Goal: Obtain resource: Download file/media

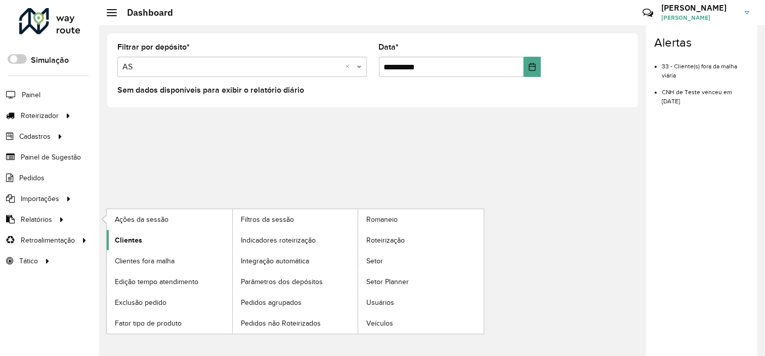
click at [136, 247] on link "Clientes" at bounding box center [170, 240] width 126 height 20
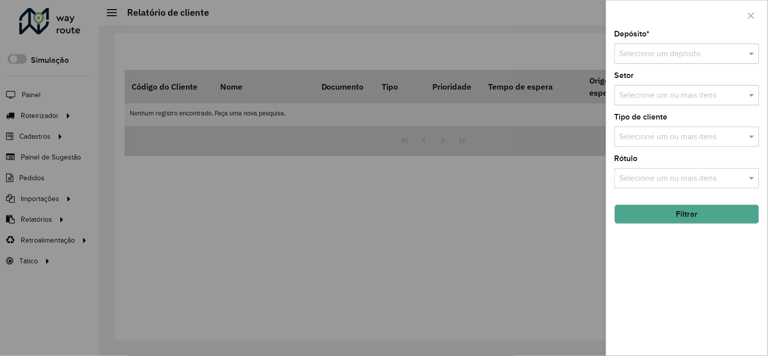
click at [679, 59] on input "text" at bounding box center [677, 54] width 114 height 12
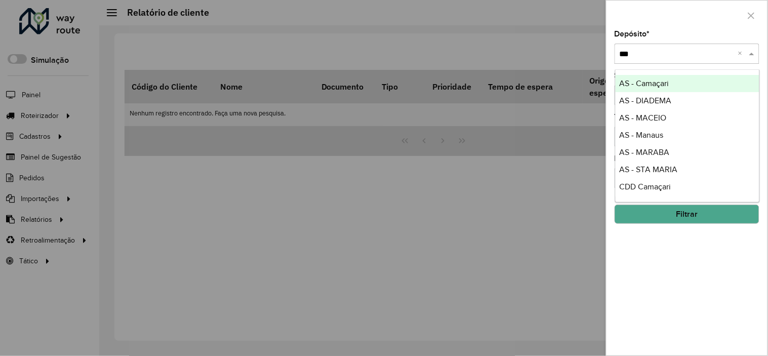
type input "****"
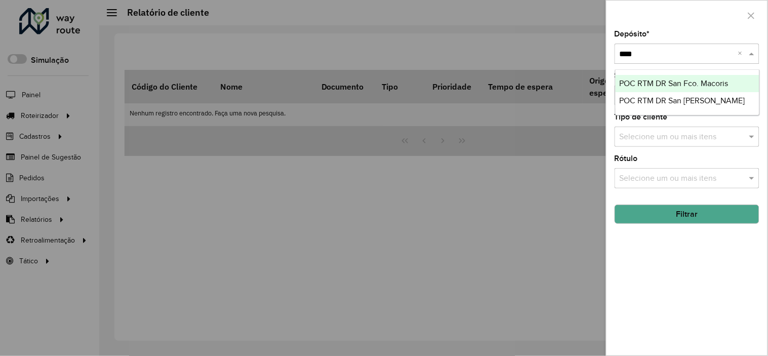
click at [705, 83] on span "POC RTM DR San Fco. Macoris" at bounding box center [674, 83] width 109 height 9
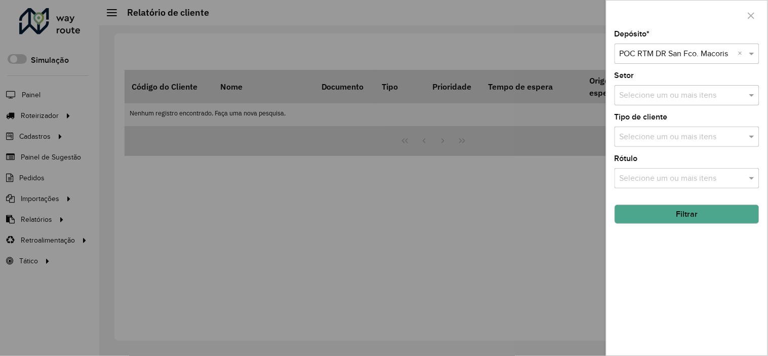
click at [685, 208] on button "Filtrar" at bounding box center [687, 214] width 145 height 19
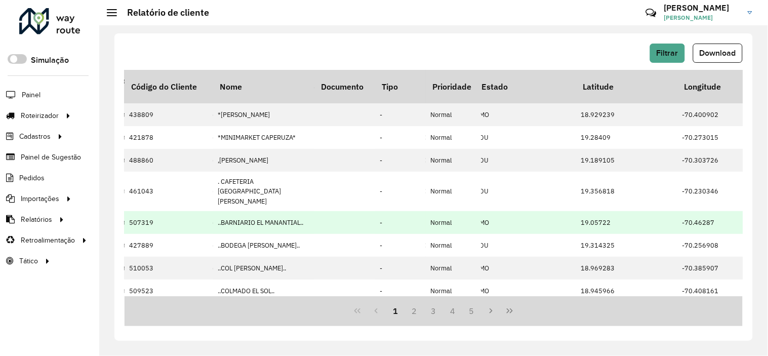
scroll to position [0, 522]
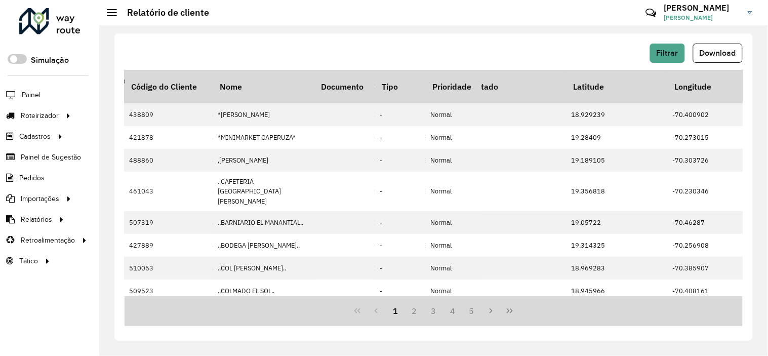
click at [703, 52] on span "Download" at bounding box center [718, 53] width 36 height 9
